Goal: Navigation & Orientation: Find specific page/section

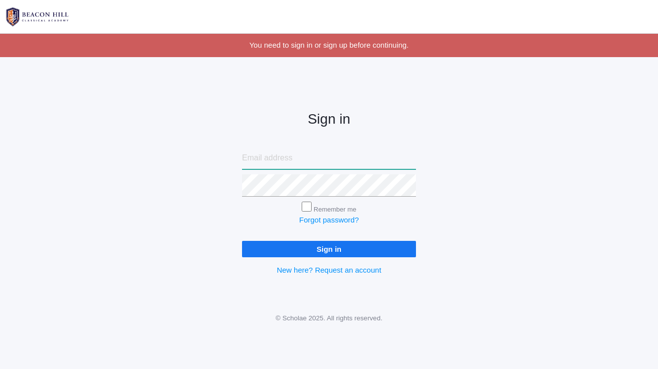
type input "[EMAIL_ADDRESS][DOMAIN_NAME]"
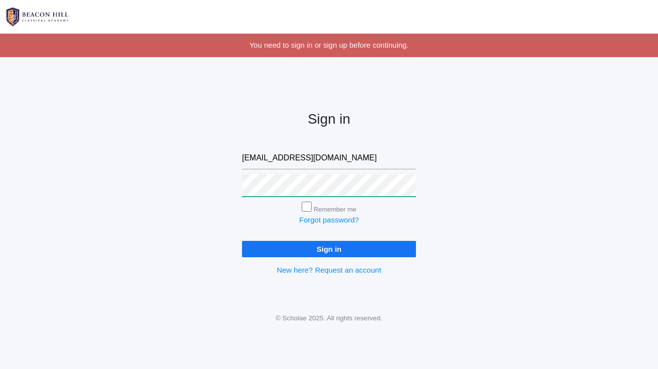
click at [329, 247] on input "Sign in" at bounding box center [329, 249] width 174 height 16
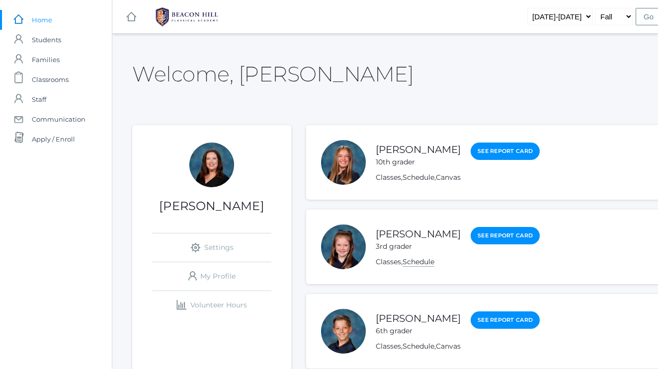
click at [418, 264] on link "Schedule" at bounding box center [418, 261] width 32 height 9
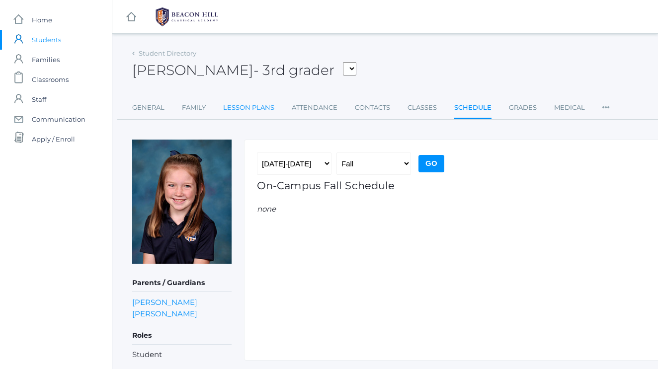
click at [257, 107] on link "Lesson Plans" at bounding box center [248, 108] width 51 height 20
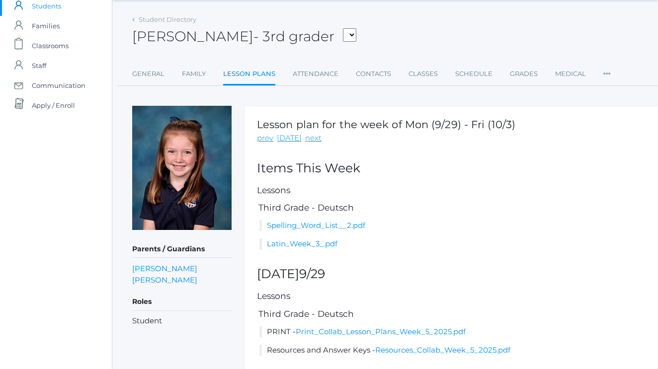
scroll to position [37, 0]
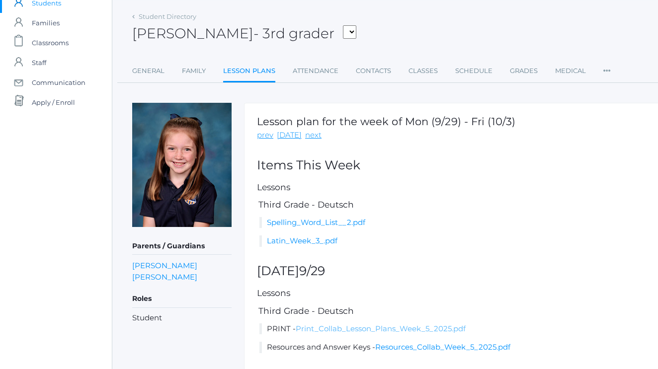
click at [343, 327] on link "Print_Collab_Lesson_Plans_Week_5_2025.pdf" at bounding box center [381, 328] width 170 height 9
click at [55, 47] on span "Classrooms" at bounding box center [50, 43] width 37 height 20
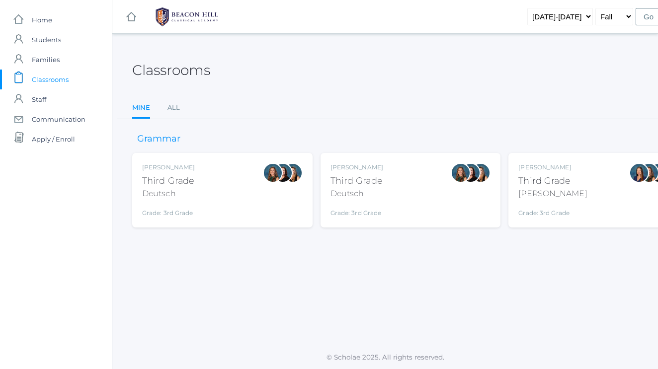
click at [198, 194] on div "Andrea Deutsch Third Grade Deutsch Grade: 3rd Grade 03LA" at bounding box center [222, 190] width 160 height 55
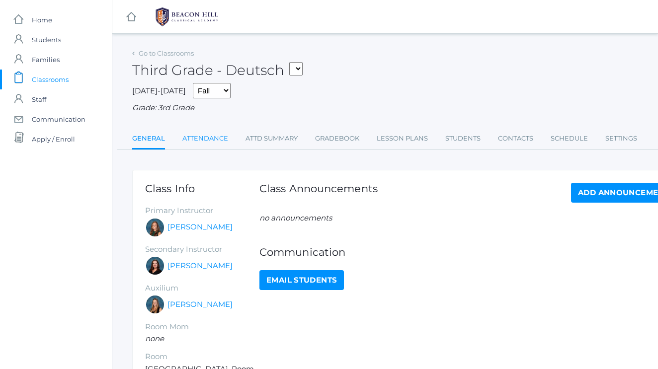
click at [224, 136] on link "Attendance" at bounding box center [205, 139] width 46 height 20
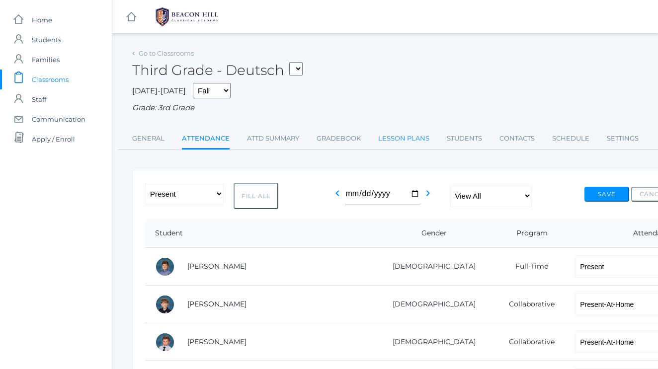
click at [404, 137] on link "Lesson Plans" at bounding box center [403, 139] width 51 height 20
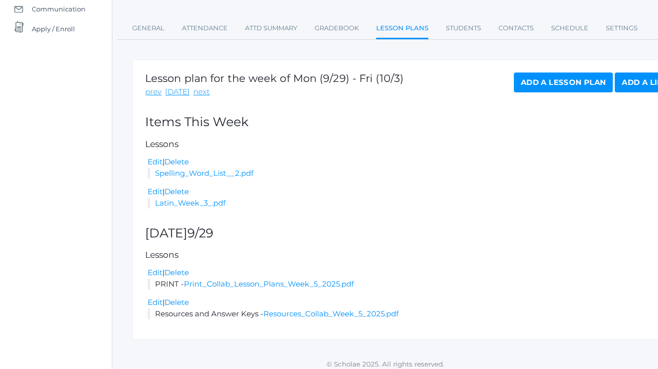
scroll to position [110, 0]
